Goal: Navigation & Orientation: Go to known website

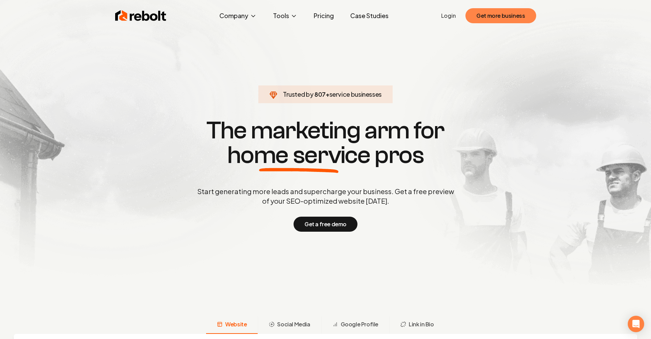
click at [494, 17] on button "Get more business" at bounding box center [500, 15] width 70 height 15
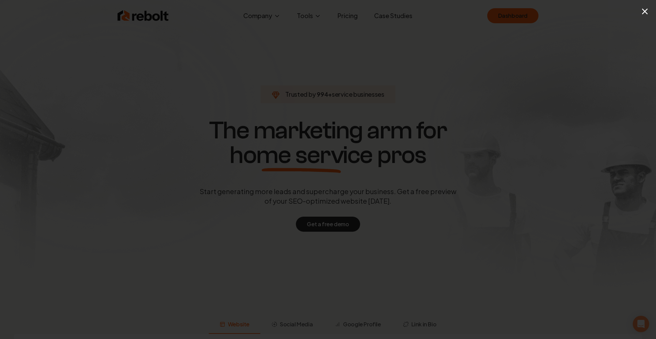
click at [564, 53] on div "×" at bounding box center [328, 169] width 656 height 339
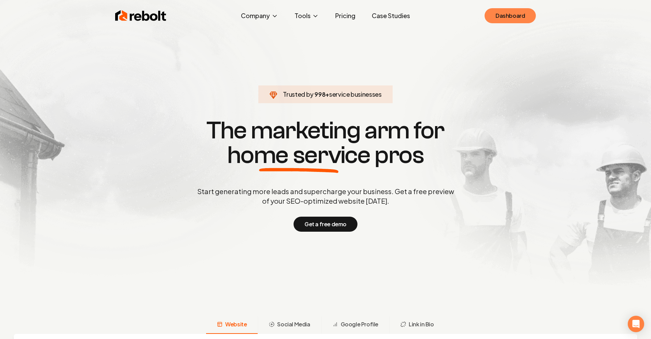
click at [527, 17] on link "Dashboard" at bounding box center [510, 15] width 51 height 15
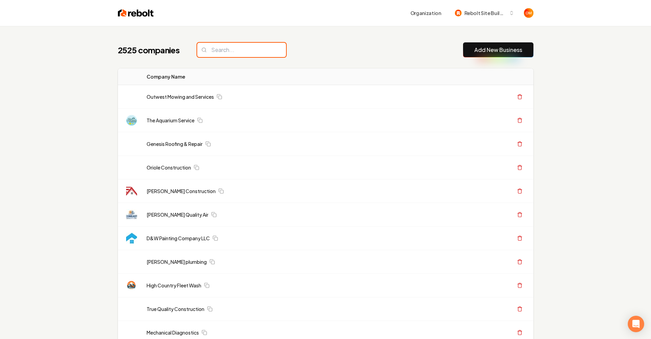
click at [227, 54] on input "search" at bounding box center [241, 50] width 89 height 14
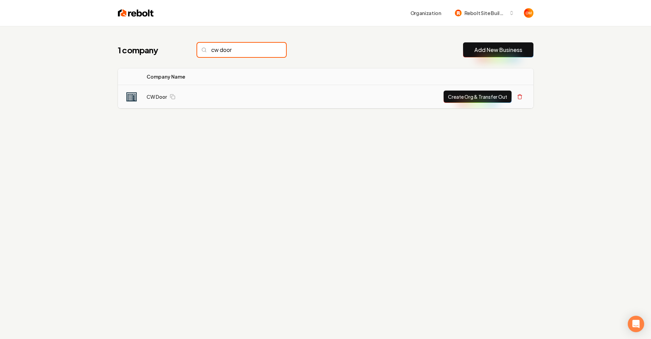
type input "cw door"
click at [155, 93] on td "CW Door" at bounding box center [207, 97] width 133 height 24
click at [146, 97] on td "CW Door" at bounding box center [207, 97] width 133 height 24
click at [152, 98] on link "CW Door" at bounding box center [157, 96] width 21 height 7
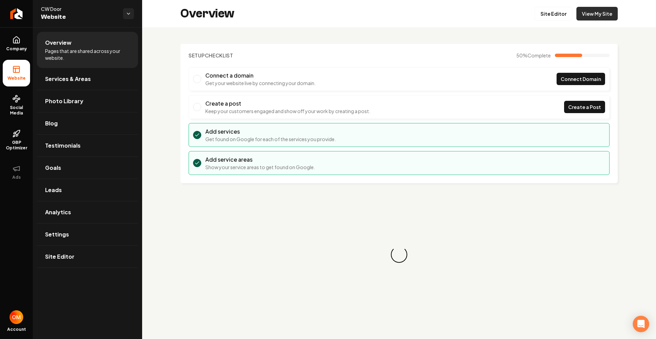
click at [587, 19] on link "View My Site" at bounding box center [597, 14] width 41 height 14
